Goal: Task Accomplishment & Management: Use online tool/utility

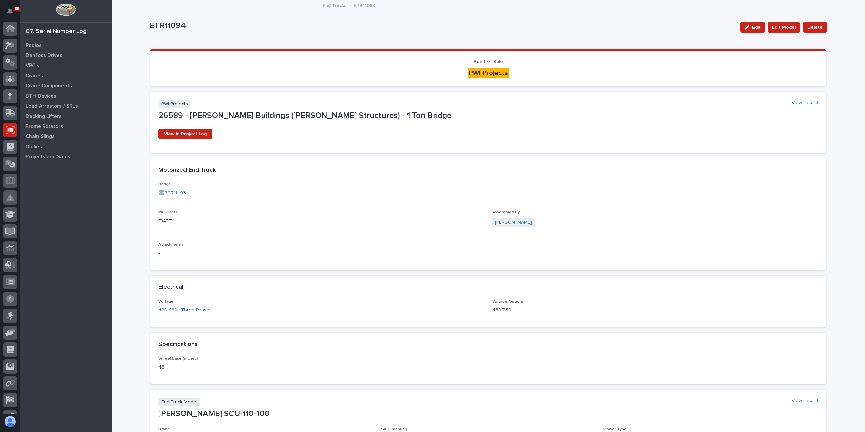
scroll to position [12, 0]
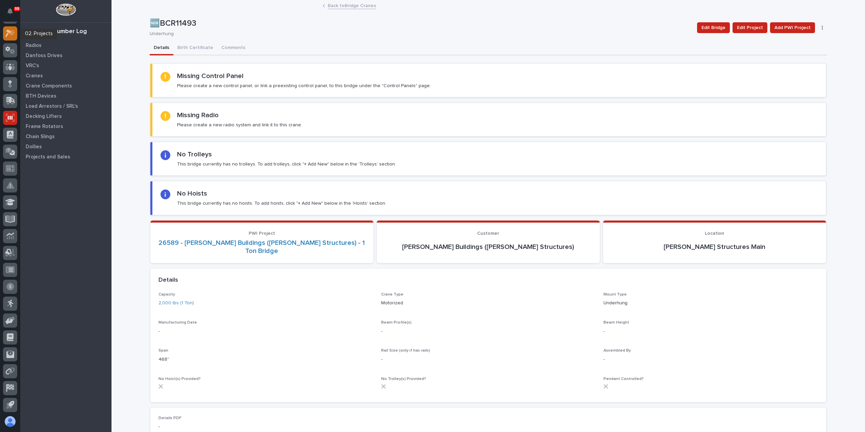
click at [5, 37] on div at bounding box center [10, 33] width 14 height 14
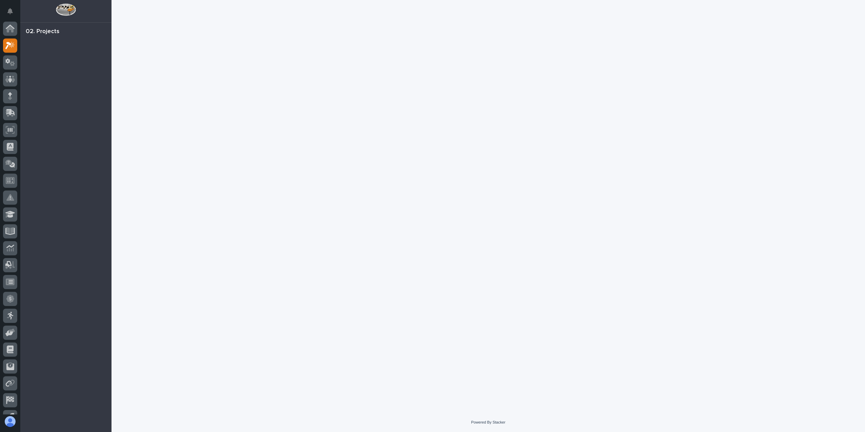
scroll to position [12, 0]
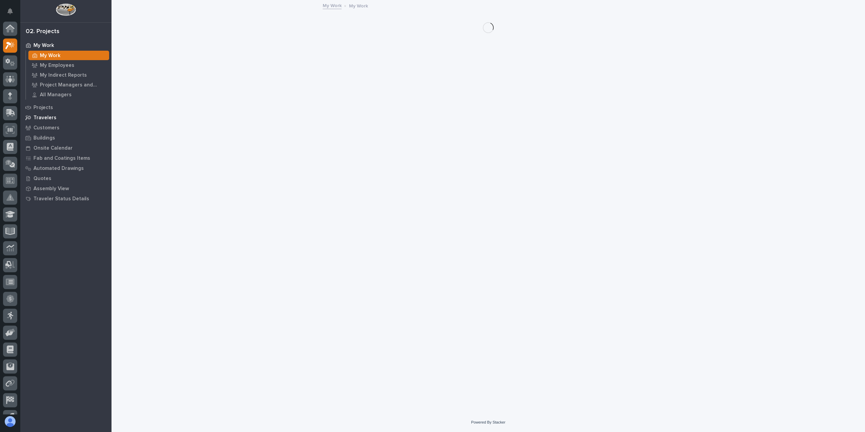
scroll to position [12, 0]
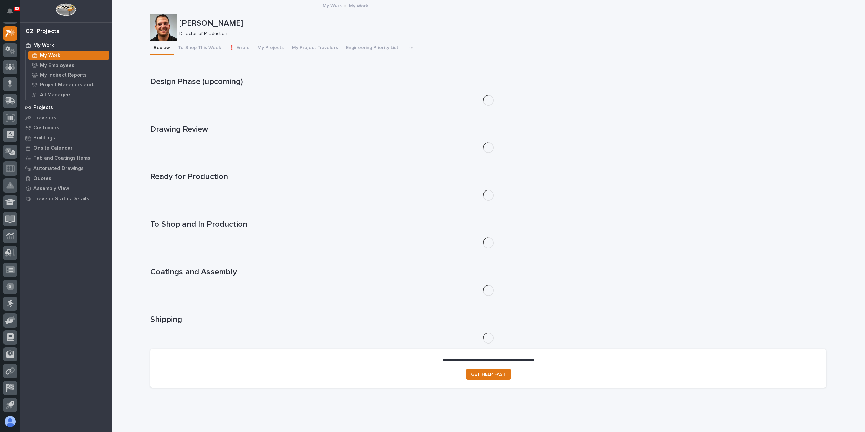
click at [41, 106] on p "Projects" at bounding box center [43, 108] width 20 height 6
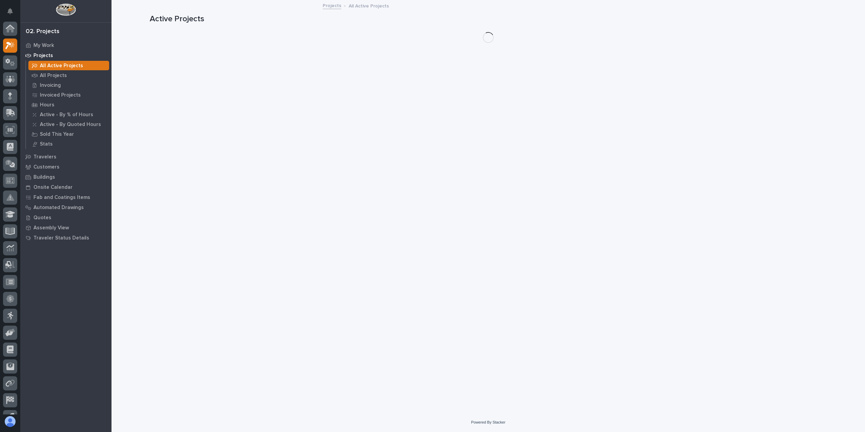
scroll to position [12, 0]
click at [51, 73] on p "All Projects" at bounding box center [53, 76] width 27 height 6
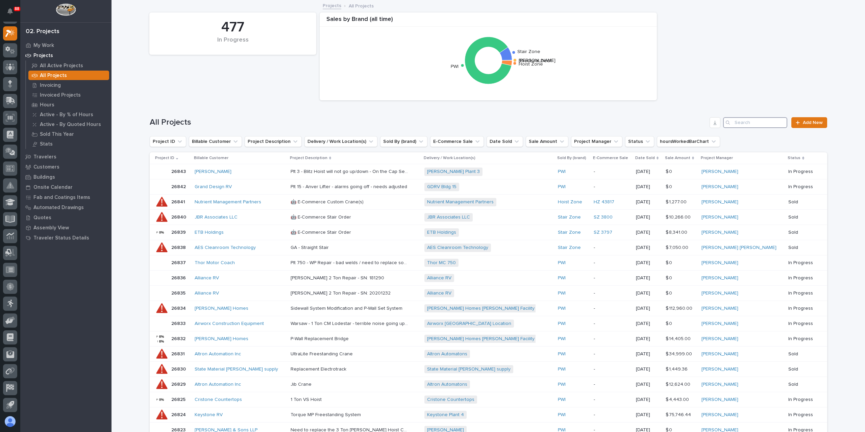
click at [744, 118] on input "Search" at bounding box center [755, 122] width 64 height 11
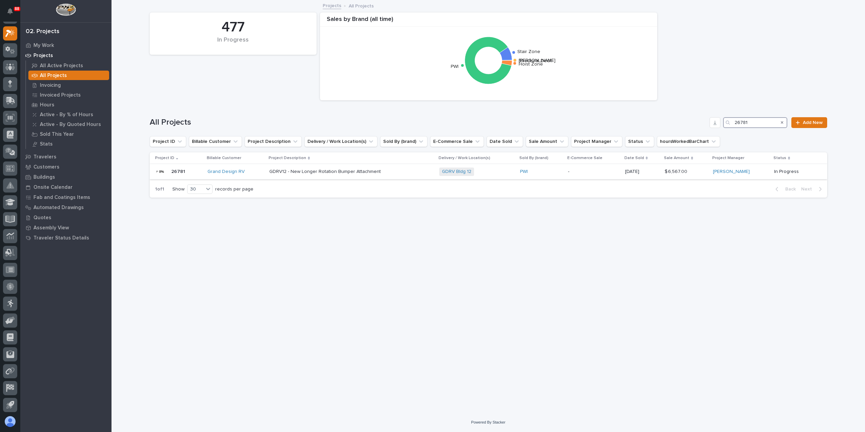
type input "26781"
click at [355, 169] on p "GDRV12 - New Longer Rotation Bumper Attachment" at bounding box center [325, 171] width 113 height 7
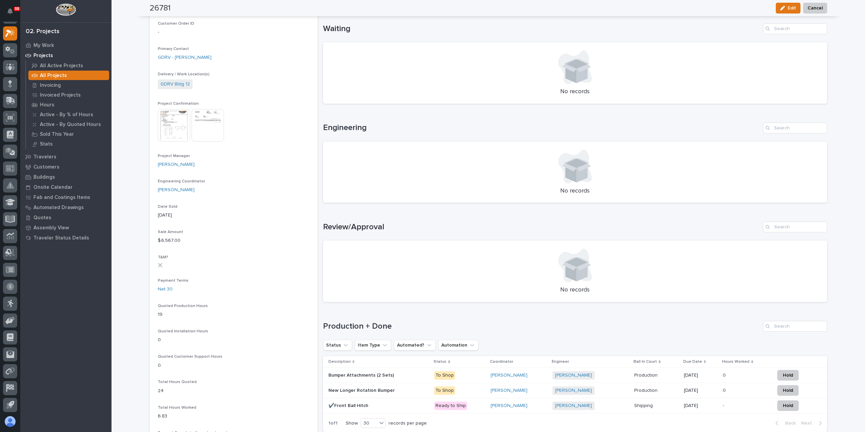
scroll to position [270, 0]
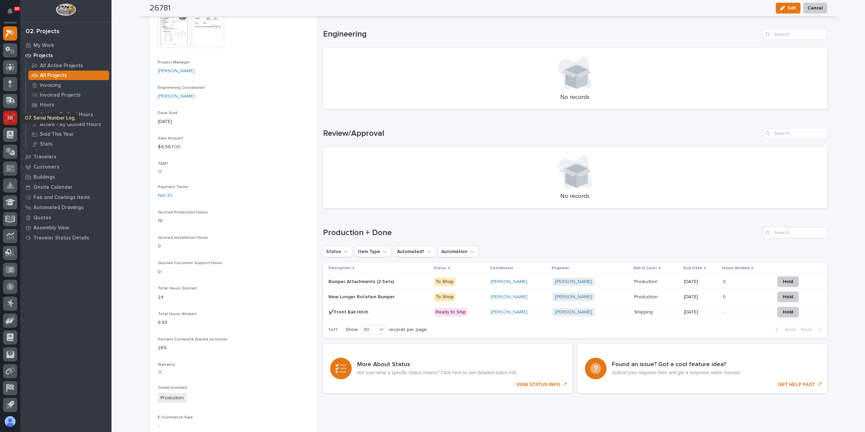
click at [9, 124] on div at bounding box center [10, 118] width 14 height 14
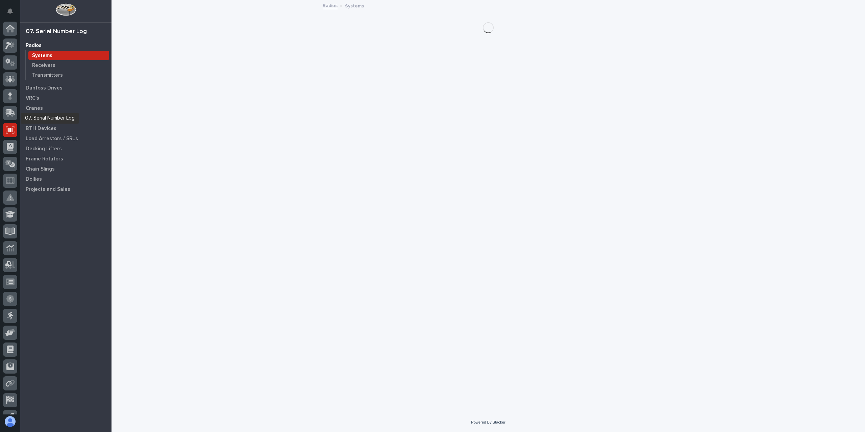
scroll to position [12, 0]
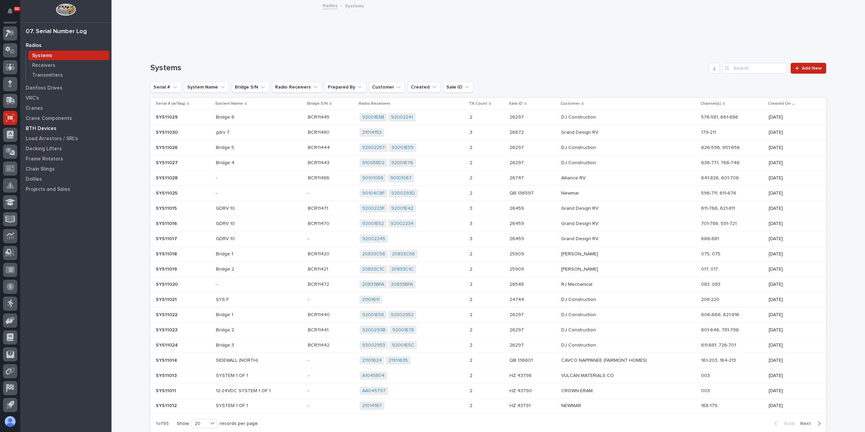
click at [55, 128] on div "BTH Devices" at bounding box center [66, 128] width 88 height 9
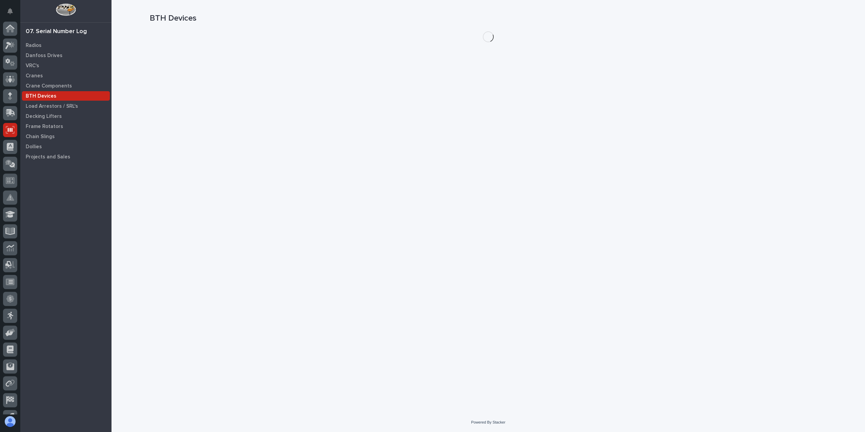
scroll to position [12, 0]
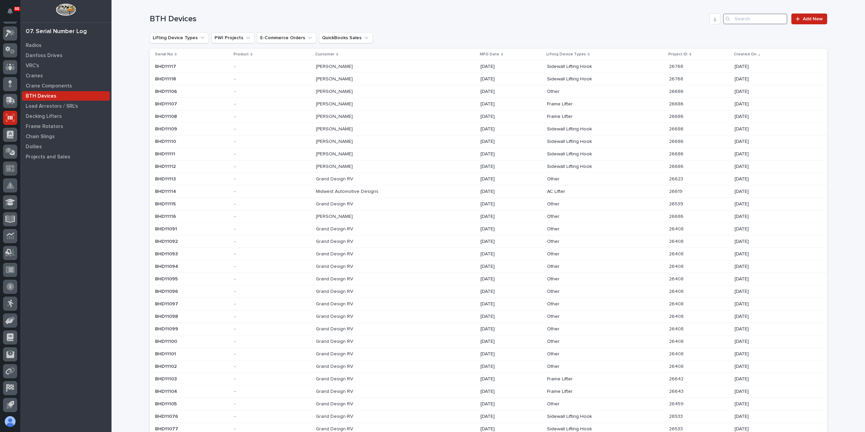
click at [778, 14] on input "Search" at bounding box center [755, 19] width 64 height 11
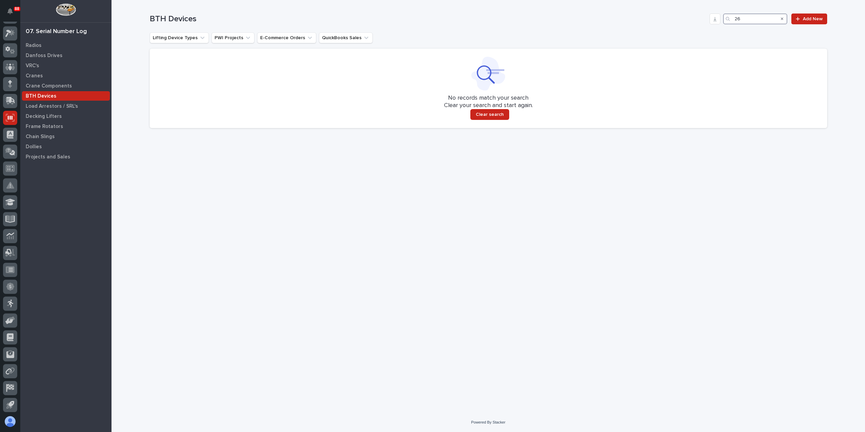
type input "2"
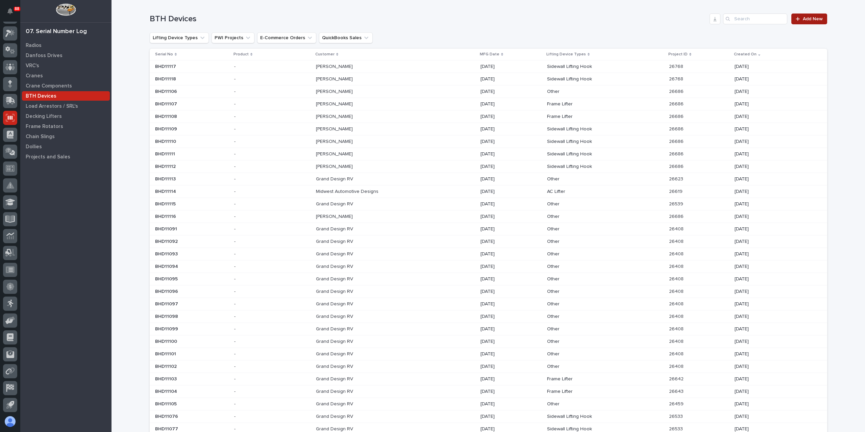
click at [805, 18] on span "Add New" at bounding box center [813, 19] width 20 height 5
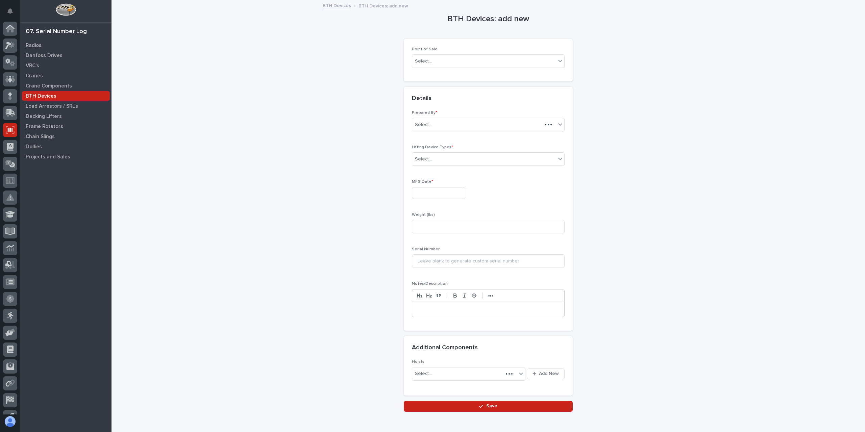
scroll to position [12, 0]
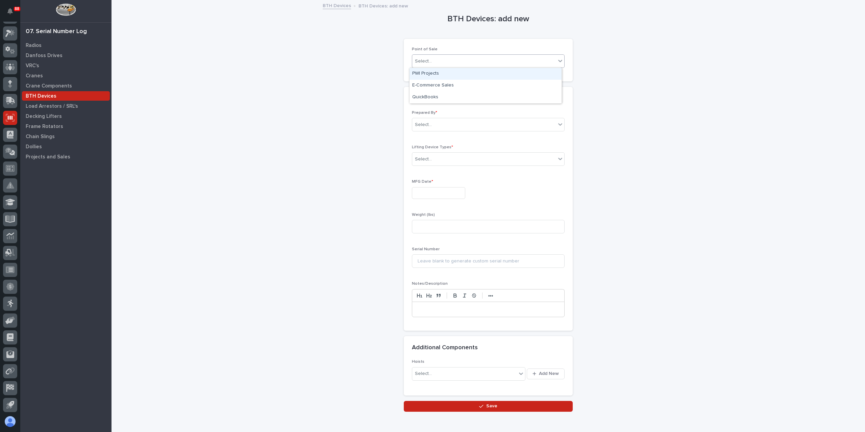
click at [432, 62] on input "text" at bounding box center [432, 61] width 1 height 6
click at [428, 71] on div "PWI Projects" at bounding box center [485, 74] width 152 height 12
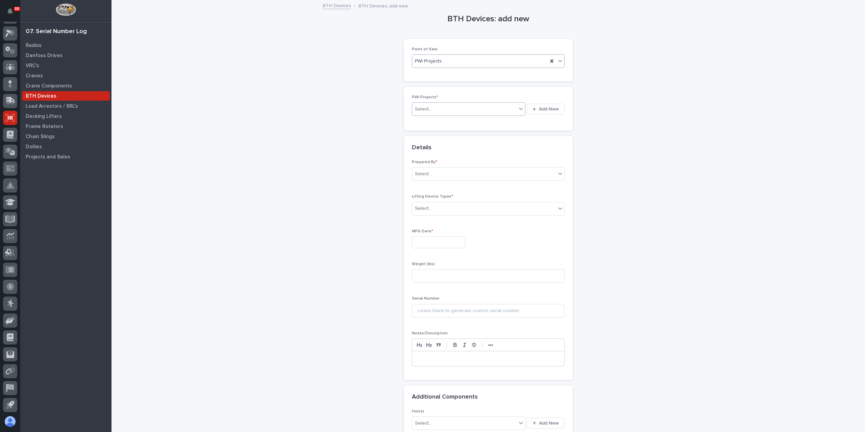
click at [434, 110] on div "Select..." at bounding box center [464, 109] width 104 height 11
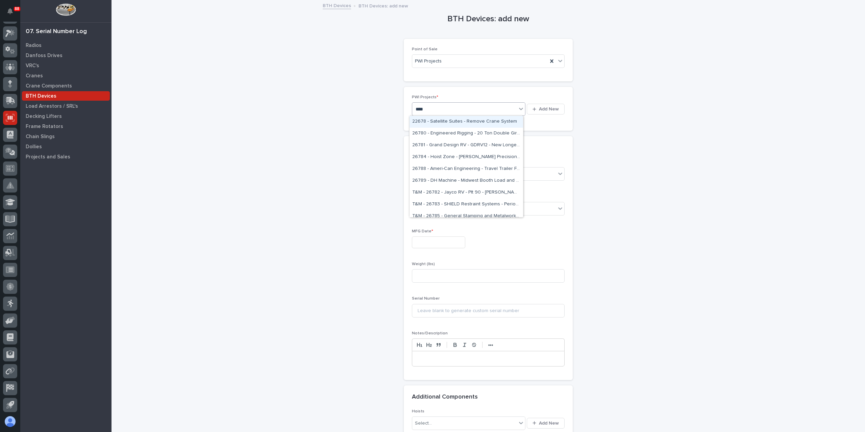
type input "*****"
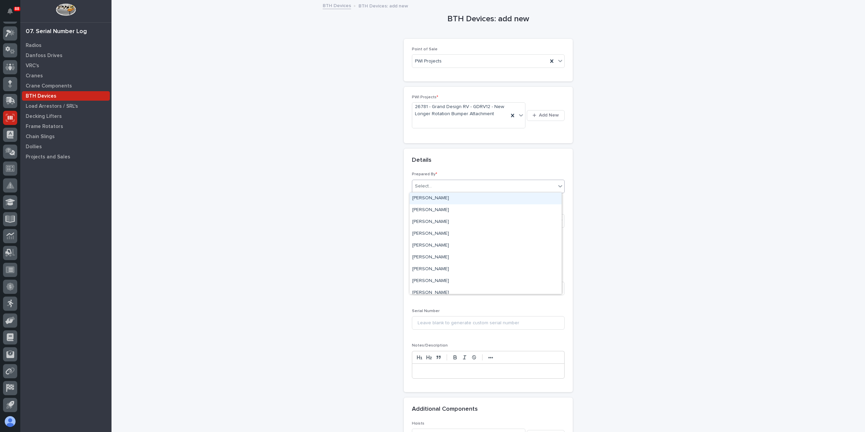
click at [445, 191] on div "Select..." at bounding box center [484, 186] width 144 height 11
click at [433, 274] on div "[PERSON_NAME]" at bounding box center [485, 269] width 152 height 12
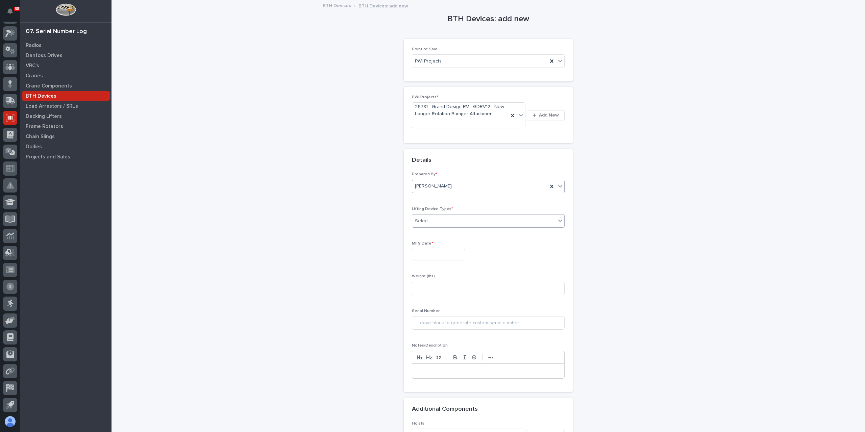
click at [428, 224] on div "Select..." at bounding box center [484, 221] width 144 height 11
click at [431, 315] on div "Frame Lifter" at bounding box center [485, 316] width 152 height 12
click at [433, 258] on input "text" at bounding box center [438, 255] width 53 height 12
click at [415, 209] on div "18" at bounding box center [411, 209] width 9 height 9
type input "**********"
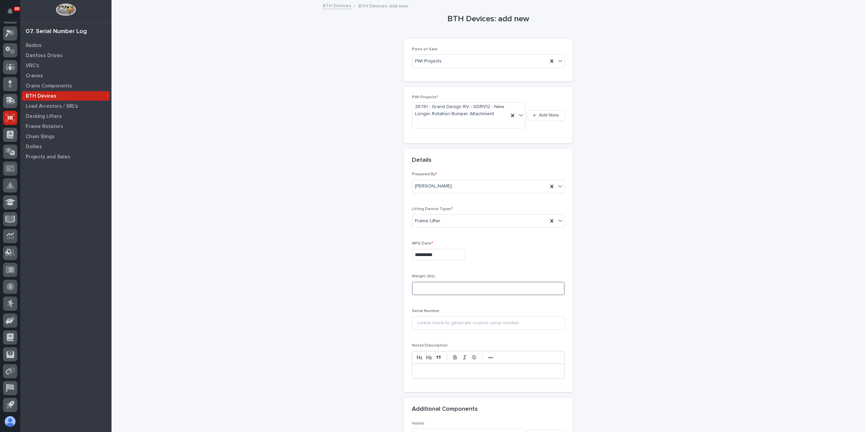
click at [424, 290] on input at bounding box center [488, 289] width 153 height 14
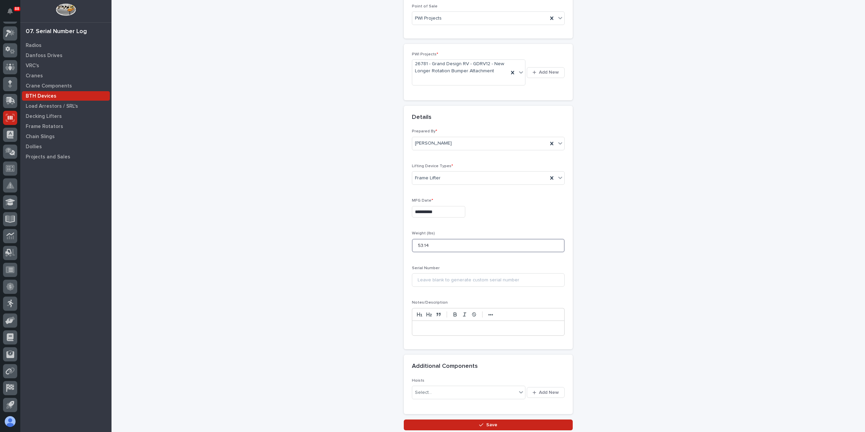
scroll to position [92, 0]
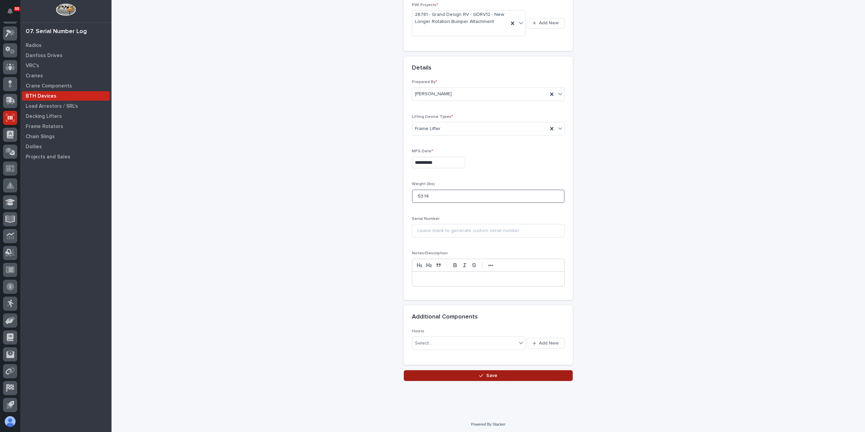
type input "53.14"
click at [444, 377] on button "Save" at bounding box center [488, 375] width 169 height 11
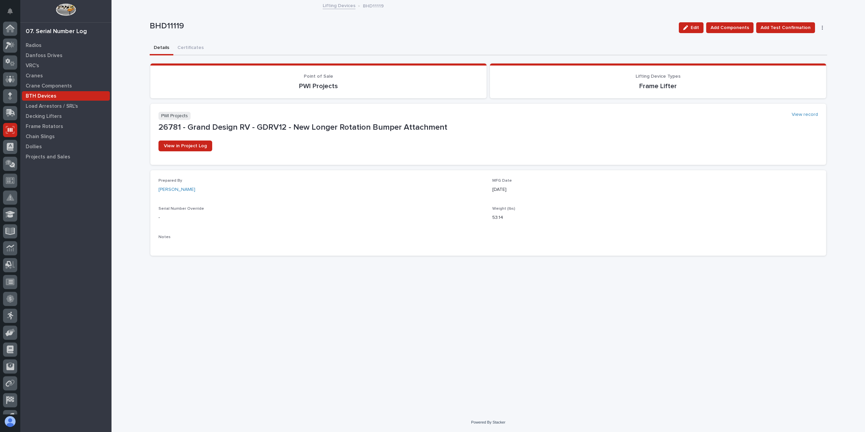
scroll to position [12, 0]
click at [13, 38] on div at bounding box center [10, 33] width 14 height 14
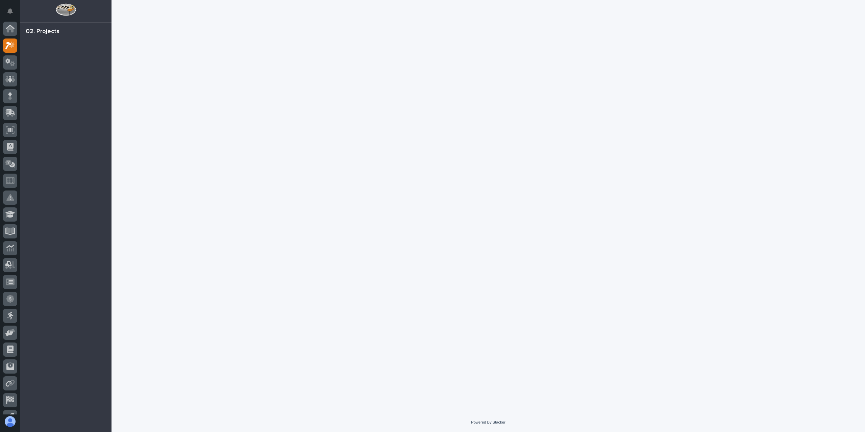
scroll to position [12, 0]
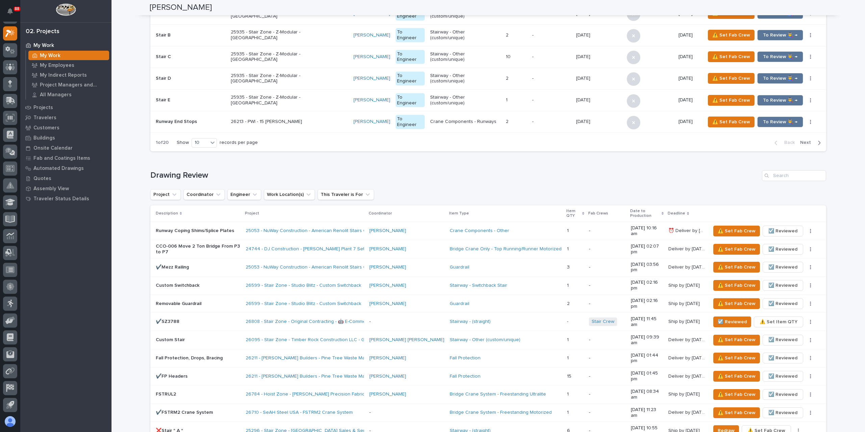
scroll to position [68, 0]
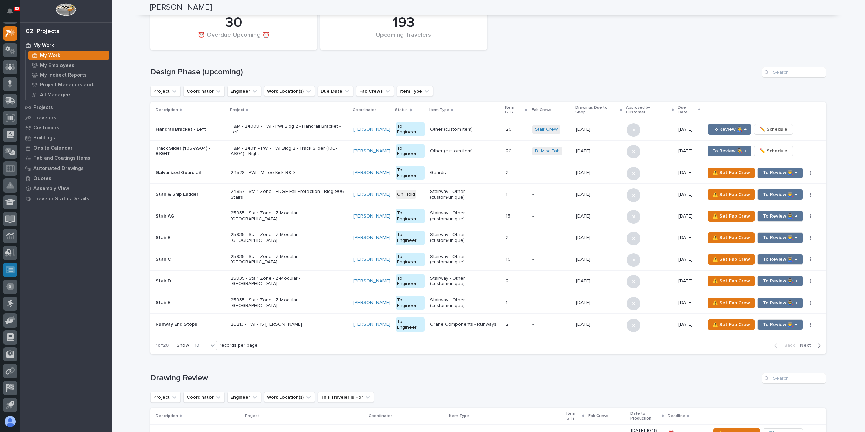
click at [6, 269] on icon at bounding box center [10, 269] width 9 height 7
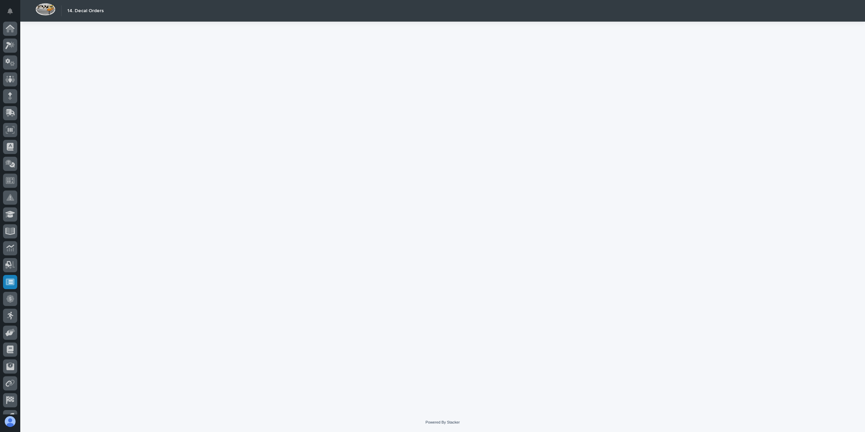
scroll to position [12, 0]
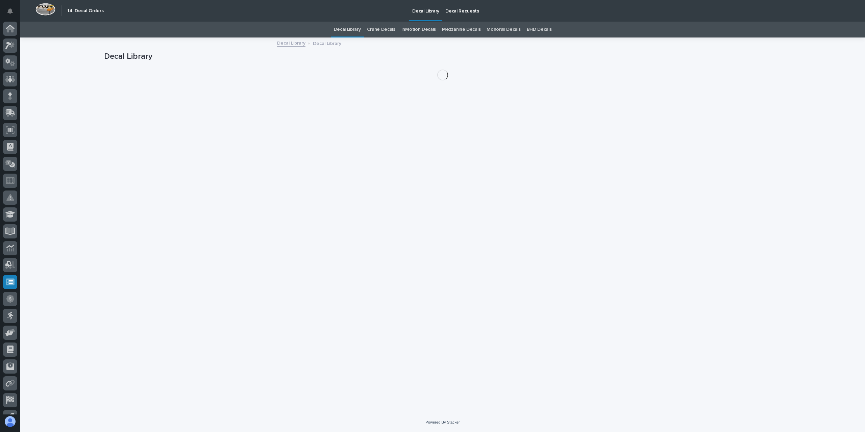
scroll to position [12, 0]
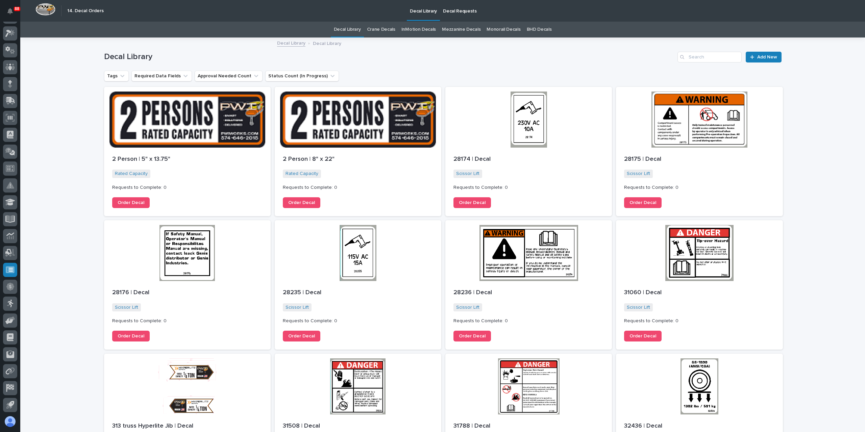
click at [378, 29] on link "Crane Decals" at bounding box center [381, 30] width 28 height 16
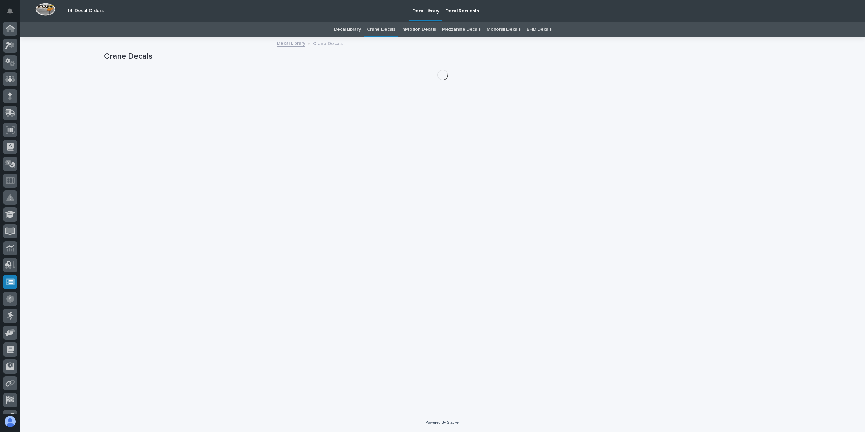
scroll to position [12, 0]
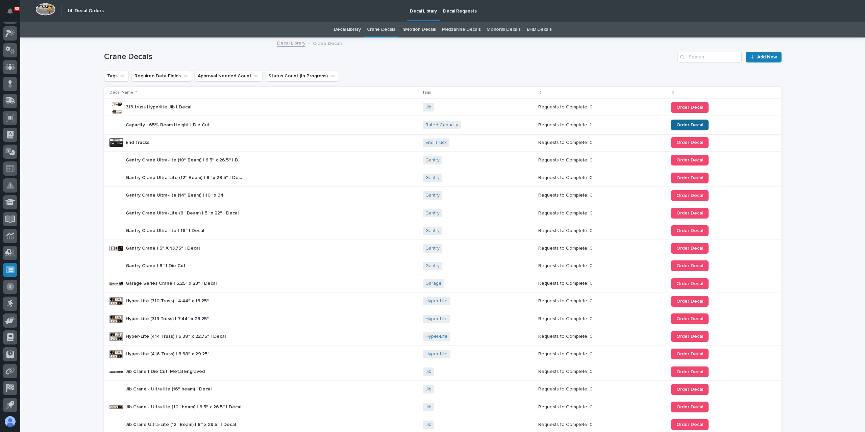
click at [679, 124] on span "Order Decal" at bounding box center [689, 125] width 27 height 5
click at [530, 31] on link "BHD Decals" at bounding box center [539, 30] width 25 height 16
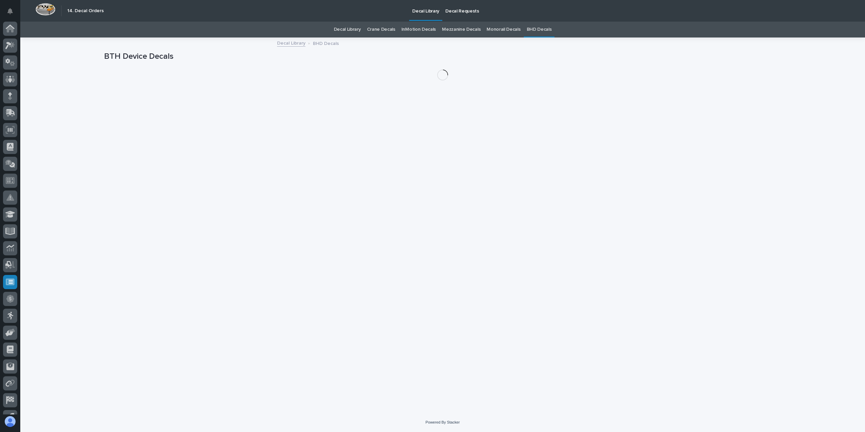
scroll to position [12, 0]
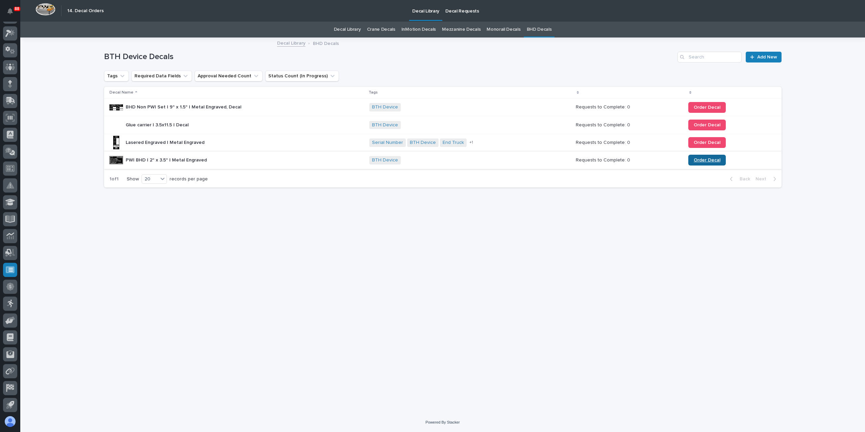
click at [718, 159] on link "Order Decal" at bounding box center [706, 160] width 37 height 11
click at [7, 38] on div at bounding box center [10, 33] width 14 height 14
